Goal: Find specific page/section: Find specific page/section

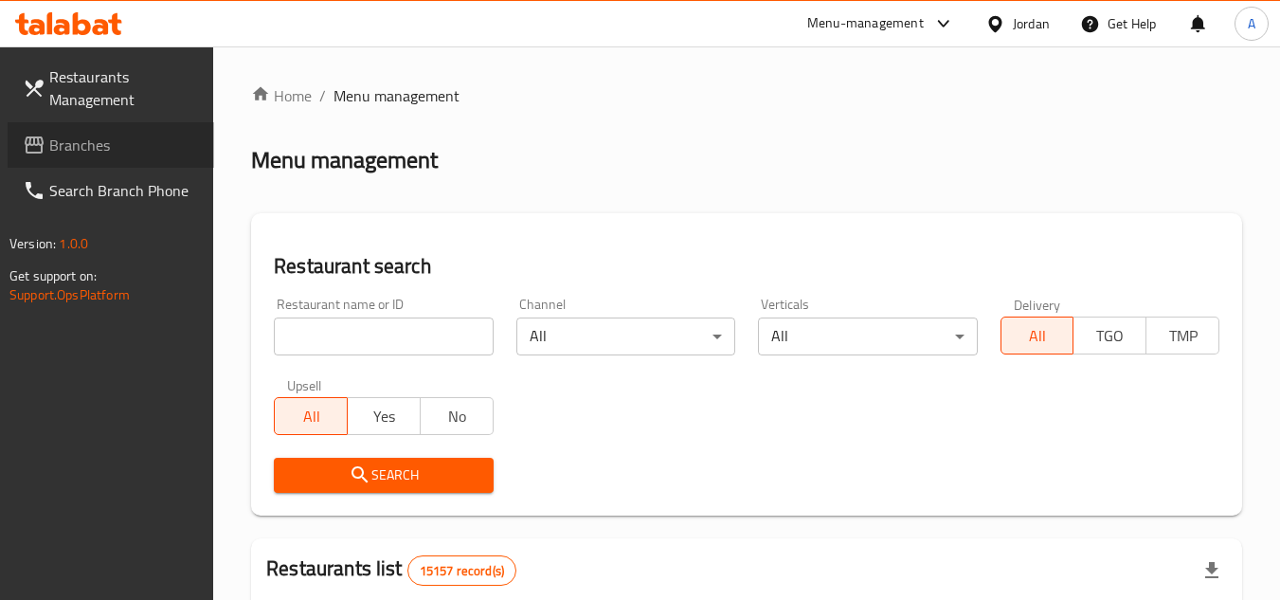
click at [99, 153] on span "Branches" at bounding box center [124, 145] width 150 height 23
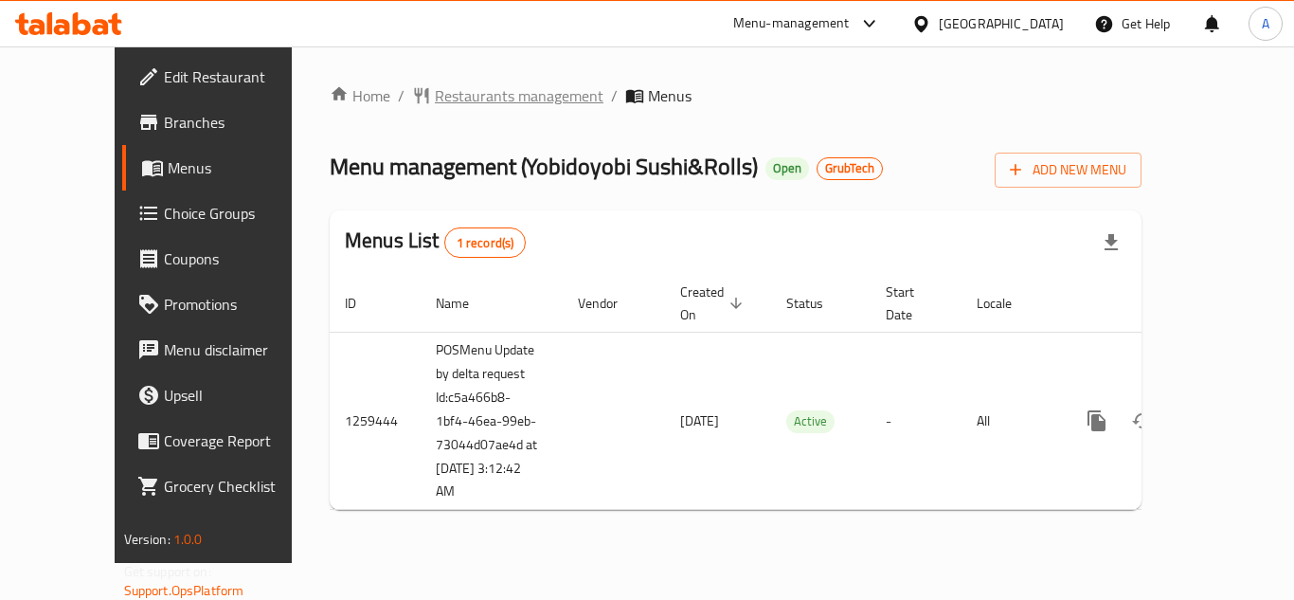
click at [435, 104] on span "Restaurants management" at bounding box center [519, 95] width 169 height 23
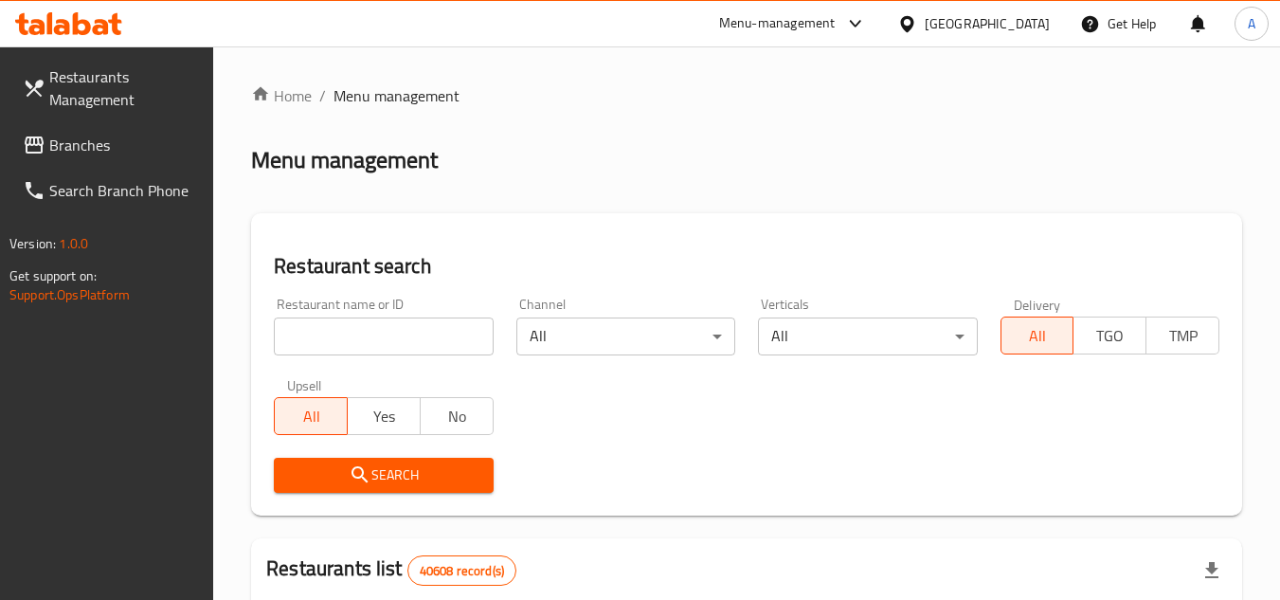
click at [465, 339] on input "search" at bounding box center [383, 336] width 219 height 38
paste input "741747"
type input "741747"
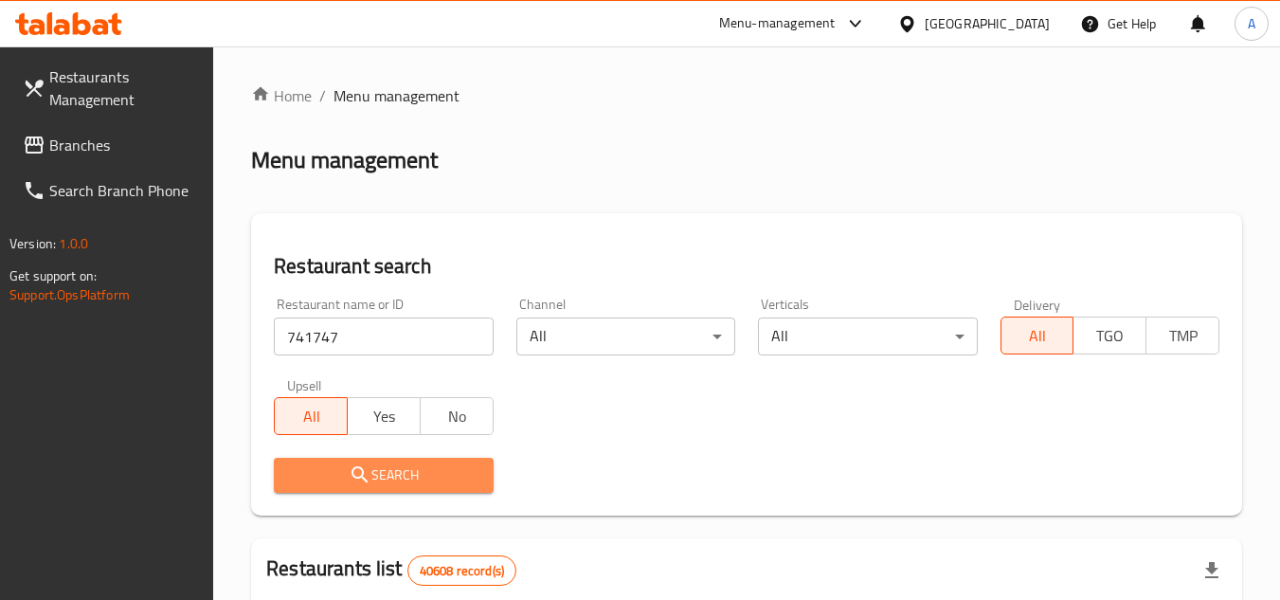
click at [469, 482] on span "Search" at bounding box center [383, 475] width 189 height 24
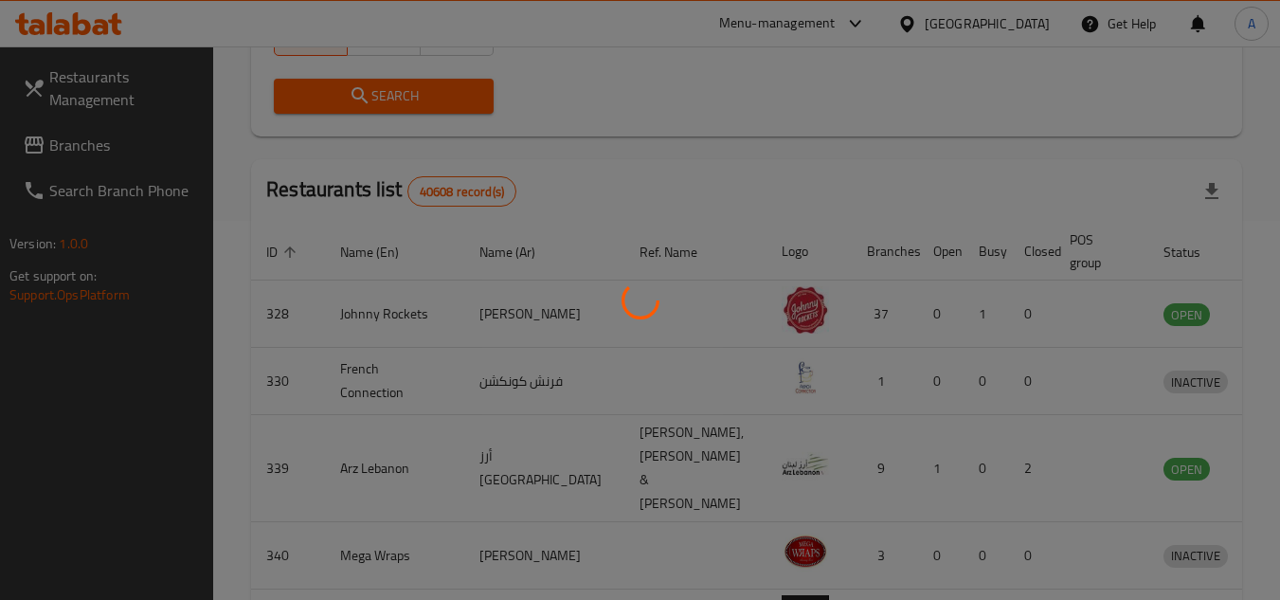
scroll to position [174, 0]
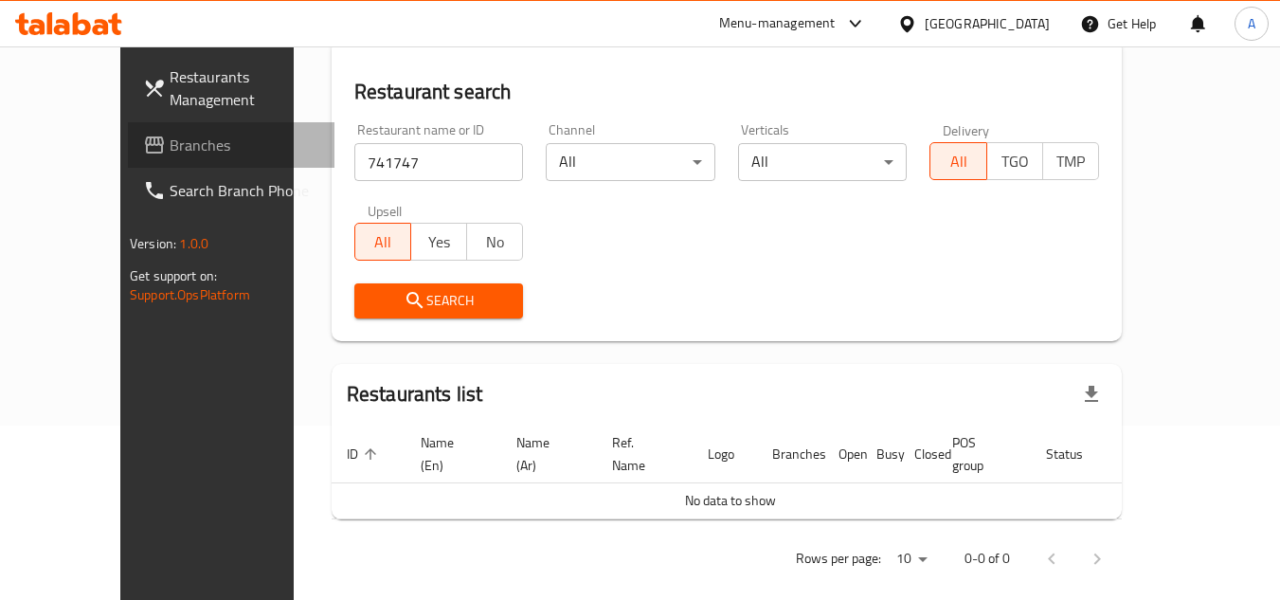
click at [170, 135] on span "Branches" at bounding box center [245, 145] width 150 height 23
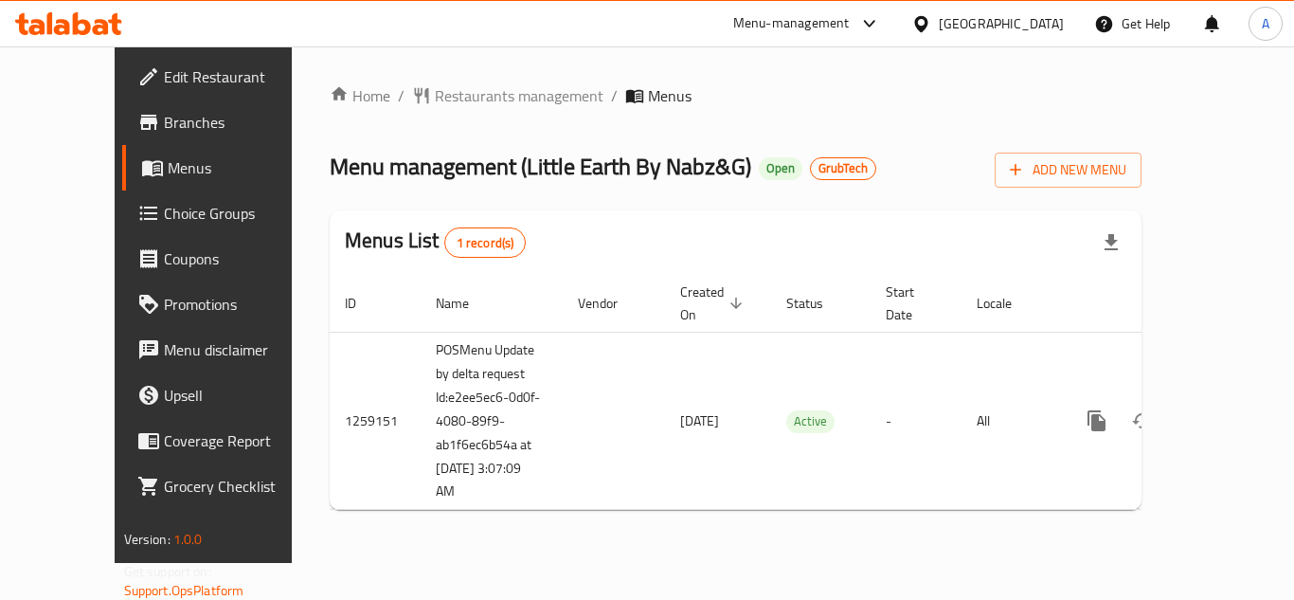
click at [164, 125] on span "Branches" at bounding box center [240, 122] width 152 height 23
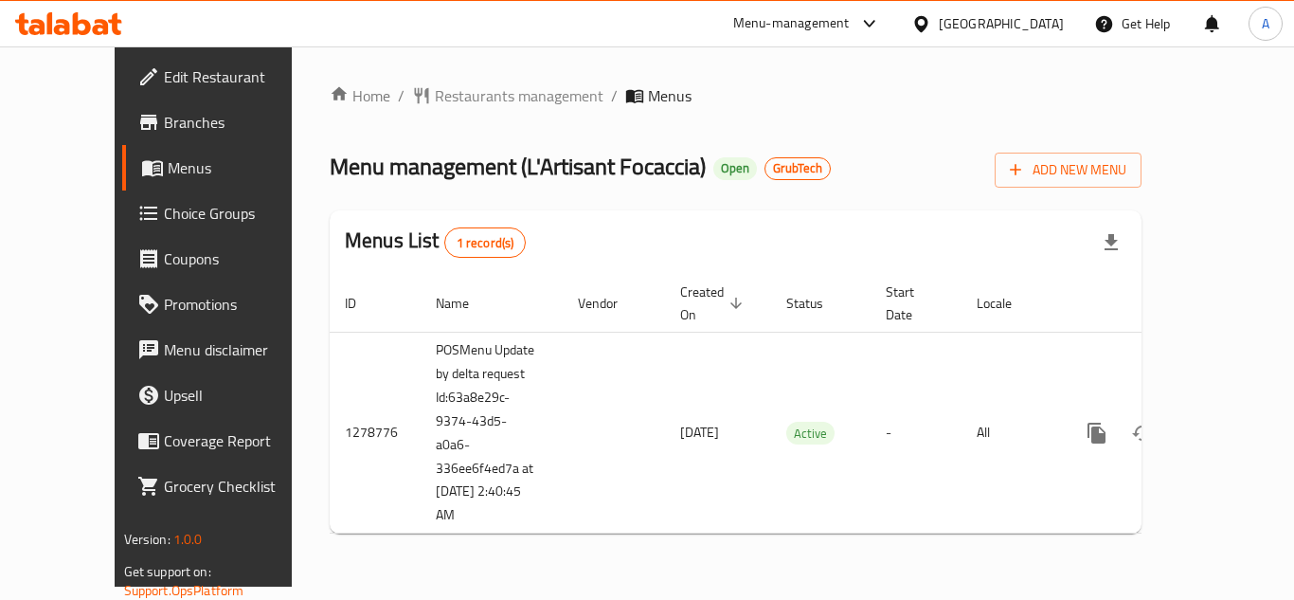
click at [487, 79] on div "Home / Restaurants management / Menus Menu management ( L'Artisant Focaccia ) O…" at bounding box center [736, 316] width 888 height 540
click at [479, 91] on span "Restaurants management" at bounding box center [519, 95] width 169 height 23
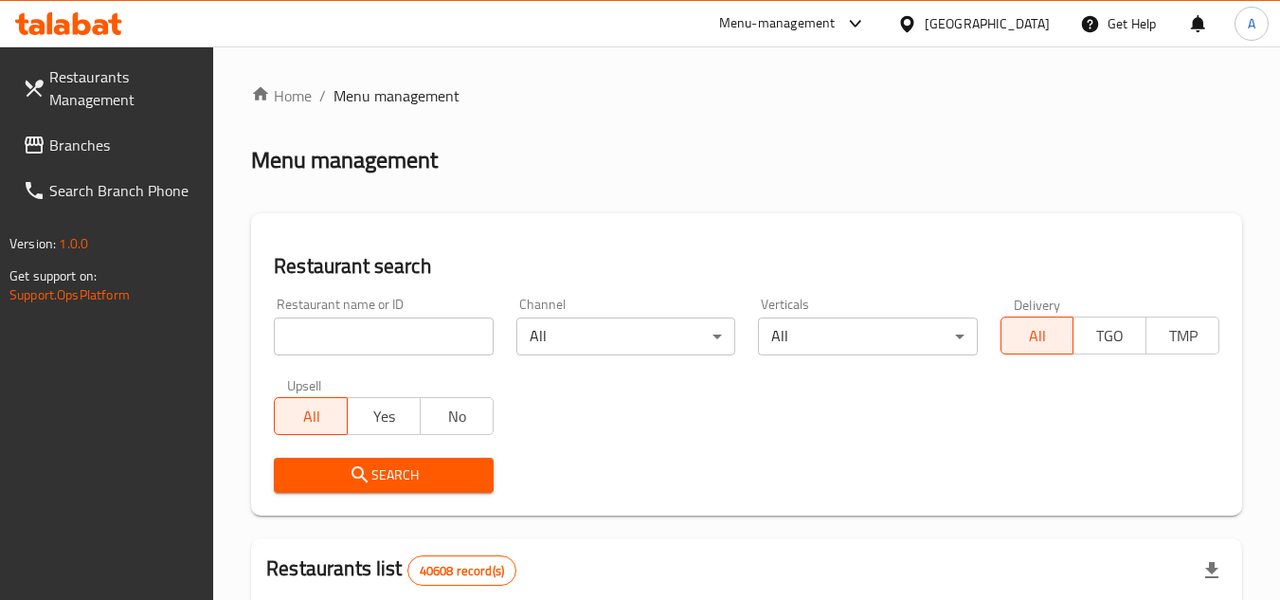
drag, startPoint x: 419, startPoint y: 311, endPoint x: 439, endPoint y: 327, distance: 25.6
click at [419, 312] on div "Restaurant name or ID Restaurant name or ID" at bounding box center [383, 326] width 219 height 58
click at [440, 327] on input "search" at bounding box center [383, 336] width 219 height 38
paste input "760380"
type input "760380"
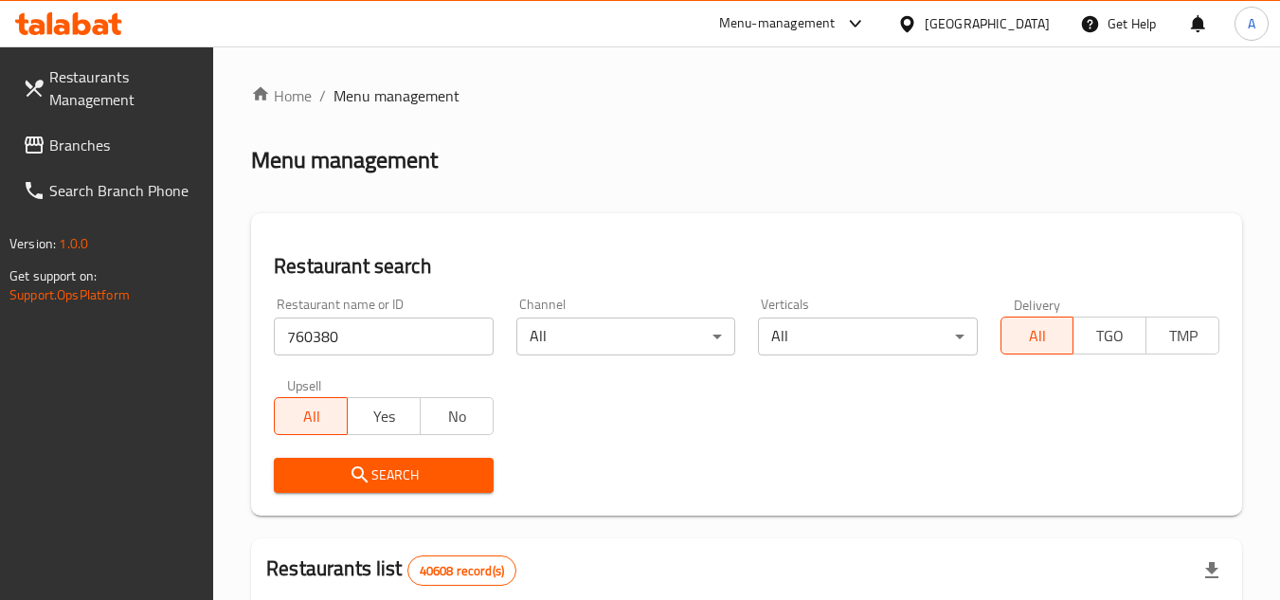
click at [368, 458] on button "Search" at bounding box center [383, 475] width 219 height 35
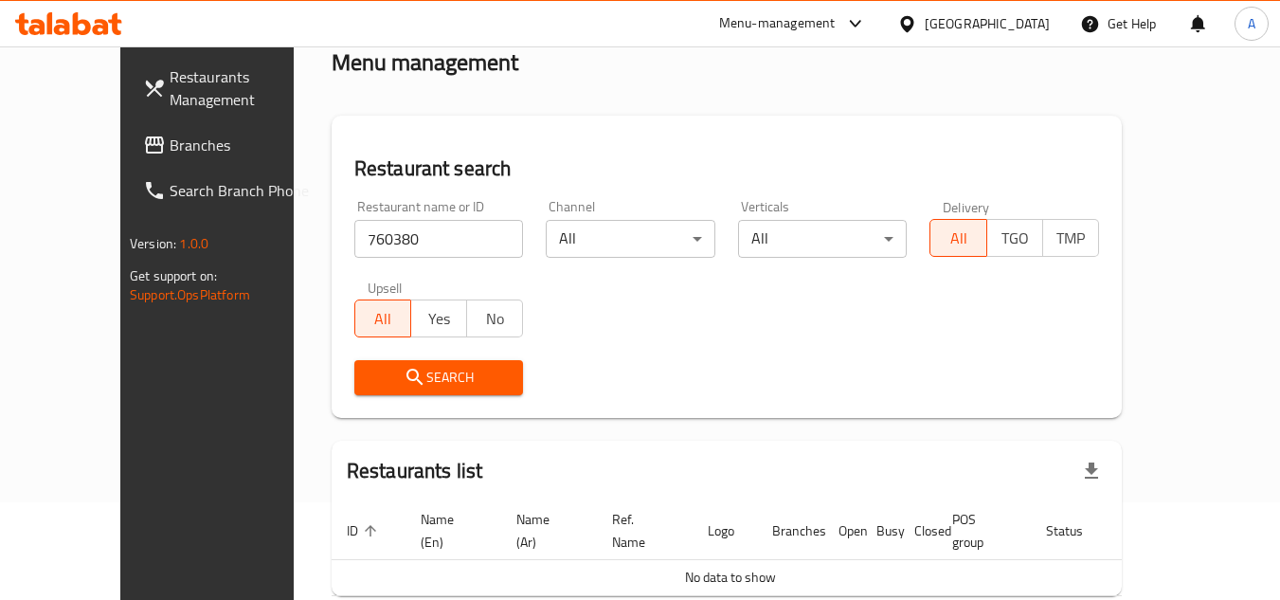
scroll to position [174, 0]
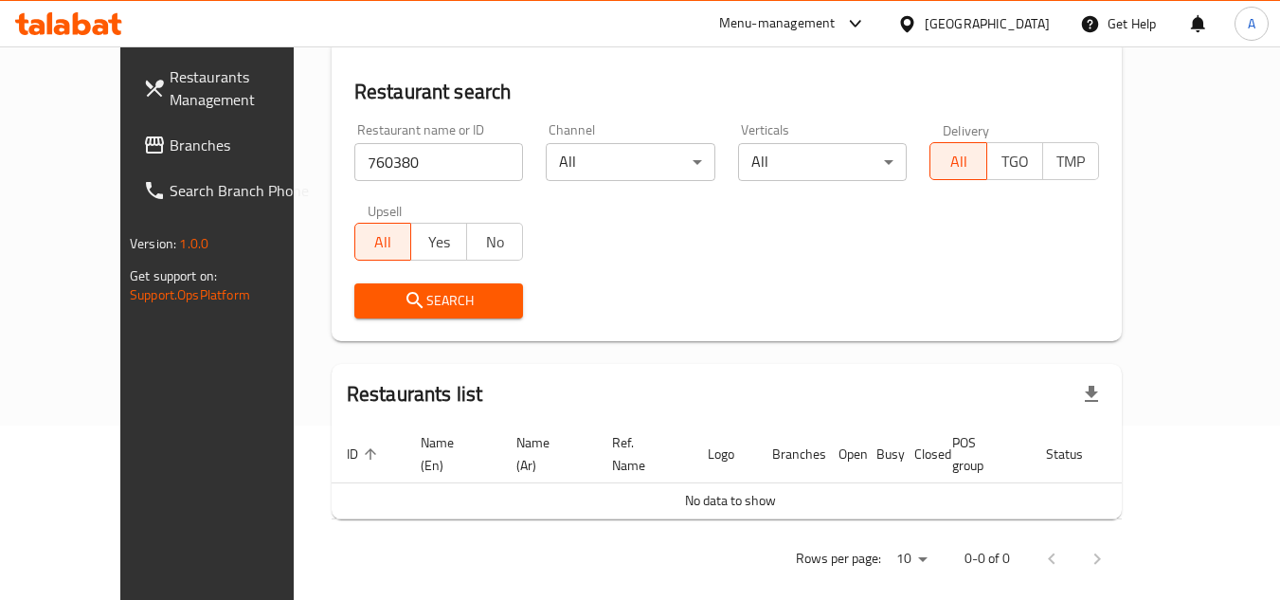
click at [128, 163] on link "Branches" at bounding box center [231, 144] width 207 height 45
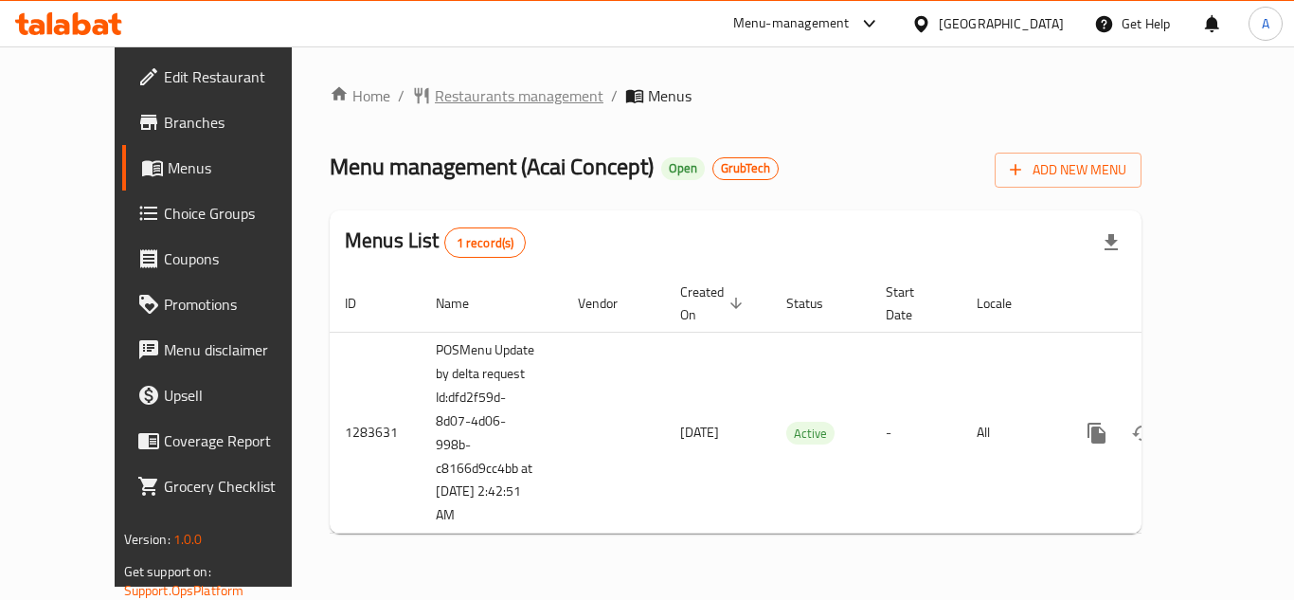
click at [435, 101] on span "Restaurants management" at bounding box center [519, 95] width 169 height 23
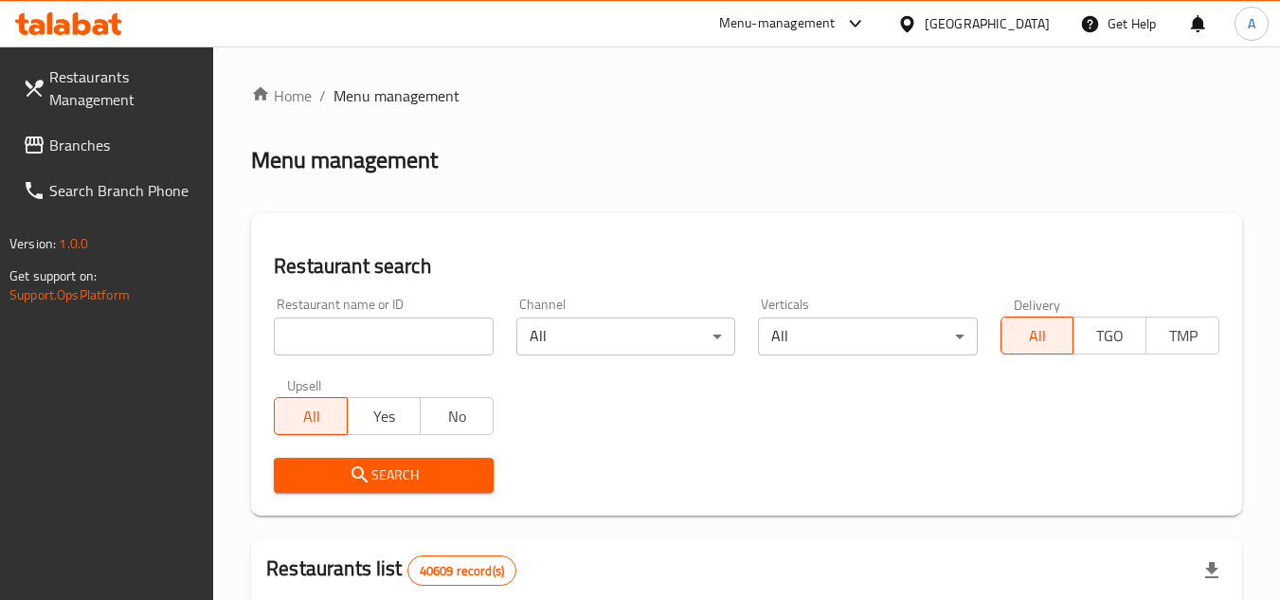
drag, startPoint x: 72, startPoint y: 155, endPoint x: 243, endPoint y: 164, distance: 171.7
click at [72, 155] on span "Branches" at bounding box center [124, 145] width 150 height 23
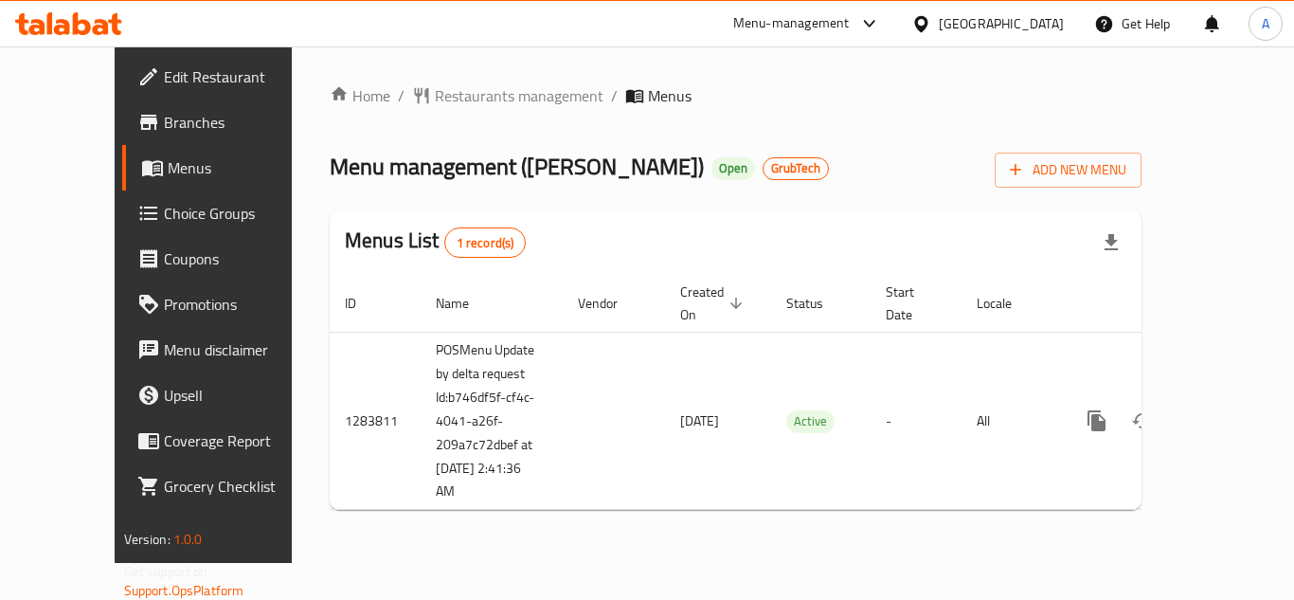
click at [164, 129] on span "Branches" at bounding box center [240, 122] width 152 height 23
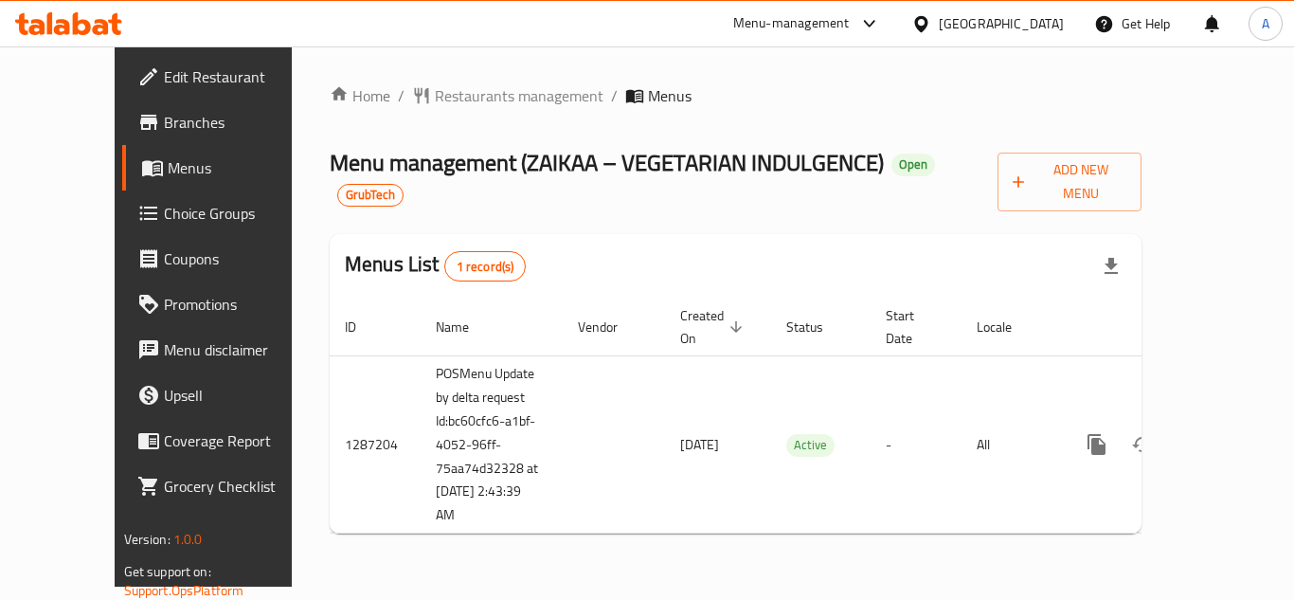
drag, startPoint x: 113, startPoint y: 130, endPoint x: 188, endPoint y: 131, distance: 74.9
click at [164, 130] on span "Branches" at bounding box center [240, 122] width 152 height 23
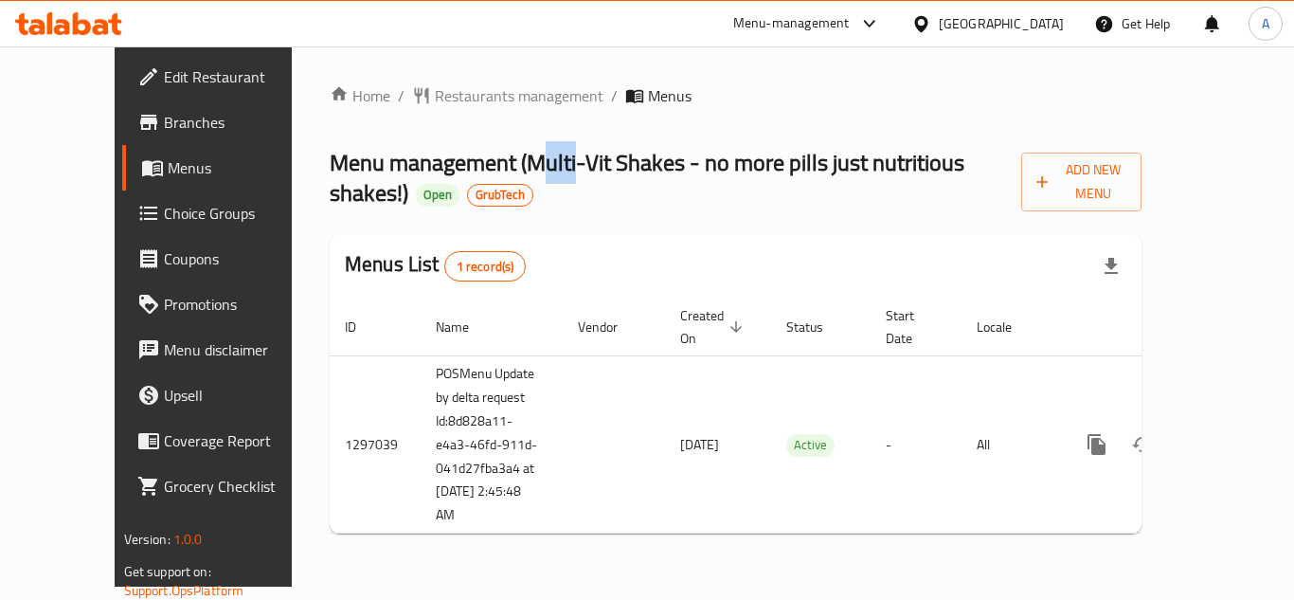
drag, startPoint x: 471, startPoint y: 169, endPoint x: 511, endPoint y: 171, distance: 39.8
click at [505, 171] on span "Menu management ( Multi-Vit Shakes - no more pills just nutritious shakes! )" at bounding box center [647, 177] width 635 height 73
click at [435, 88] on span "Restaurants management" at bounding box center [519, 95] width 169 height 23
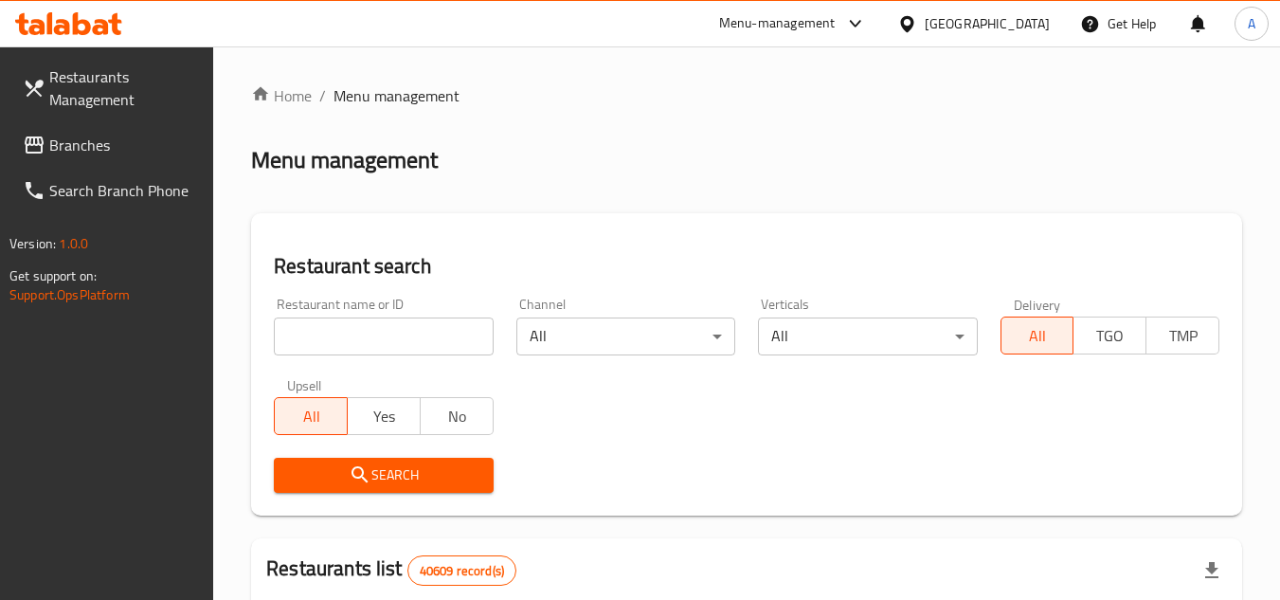
click at [149, 160] on link "Branches" at bounding box center [111, 144] width 207 height 45
